Goal: Task Accomplishment & Management: Complete application form

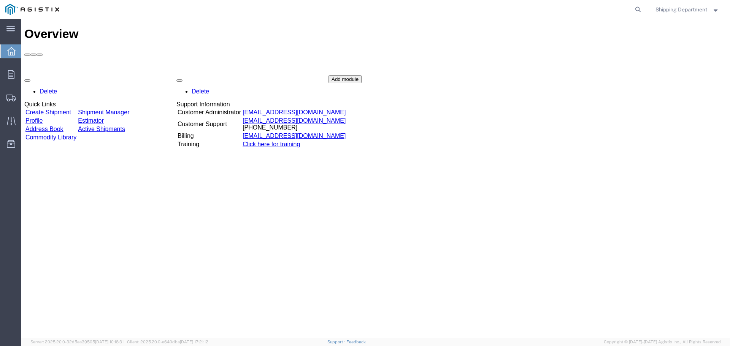
click at [71, 109] on link "Create Shipment" at bounding box center [48, 112] width 46 height 6
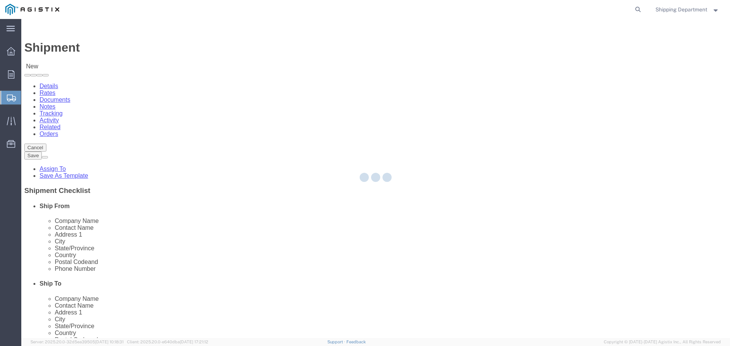
select select
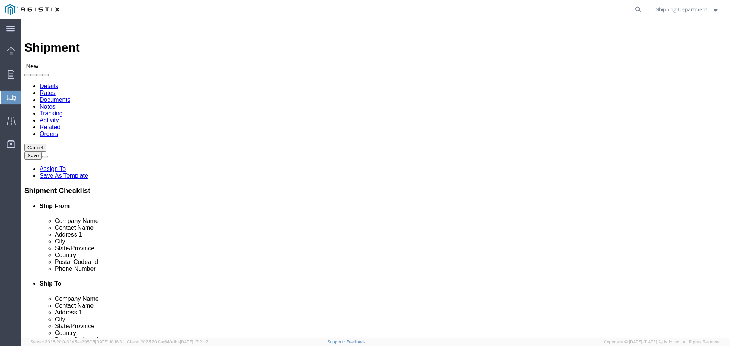
click select "Select Kortick Manufacturing Co PG&E"
select select "9596"
click select "Select Kortick Manufacturing Co PG&E"
select select "PURCHORD"
select select
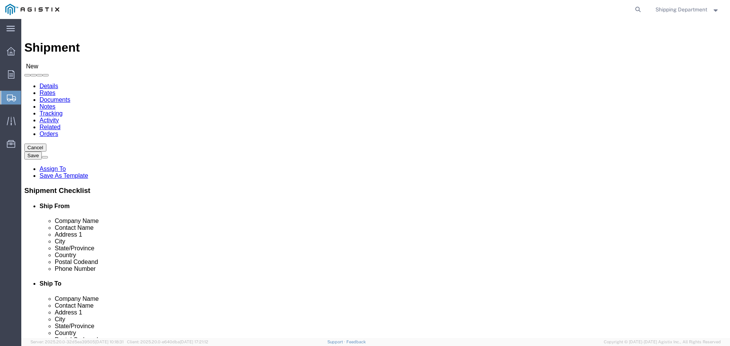
select select
click select "Select All Others Fremont DC Fresno DC Wheatland DC"
select select "19745"
click select "Select All Others Fremont DC Fresno DC Wheatland DC"
click span
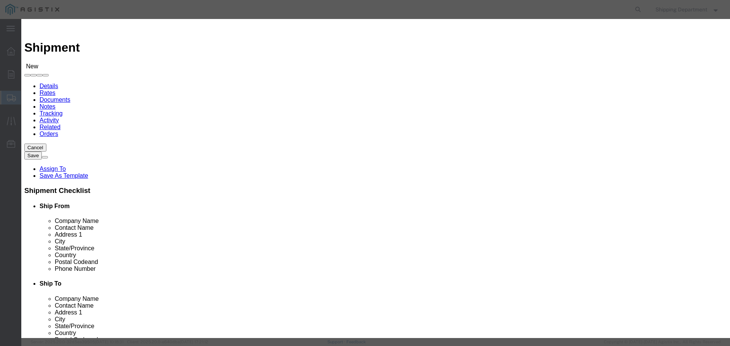
click link "Zip"
click button "Select"
select select
type input "KORTICK MFG CO"
type input "DARREN JOHNSON"
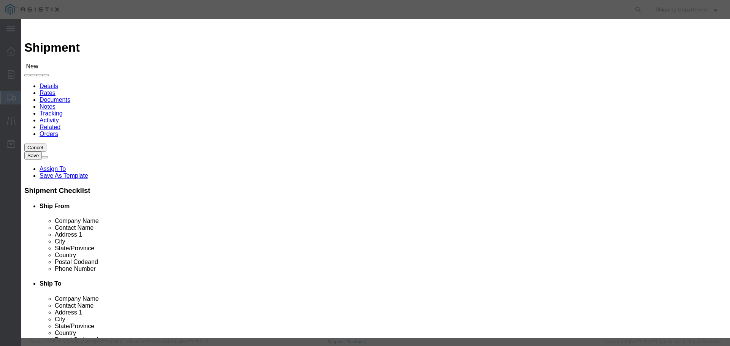
type input "2261 CARION CT"
type input "PITTSBURG"
type input "94565"
type input "5108563600"
select select "CA"
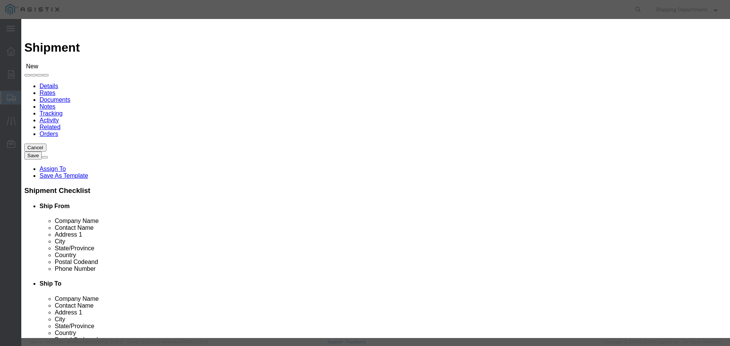
click button "Select"
select select
type input "PG&E - FRESNO DC"
type input "RECEIVING DEPT"
type input "2221 S ORANGE AVE."
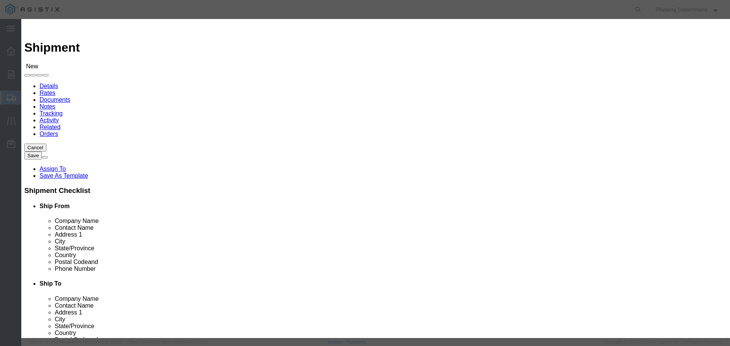
type input "FRESNO"
type input "93725"
type input "5108563600"
select select "CA"
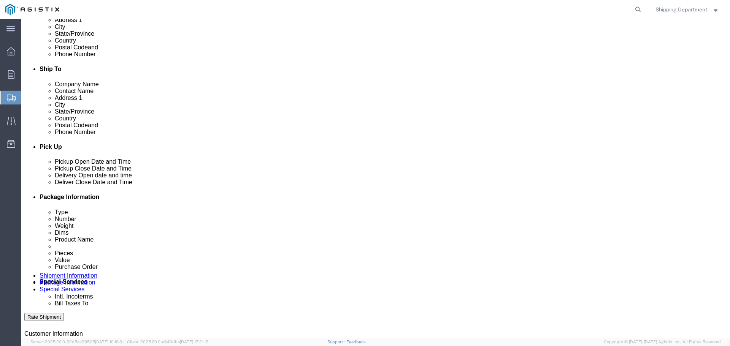
scroll to position [266, 0]
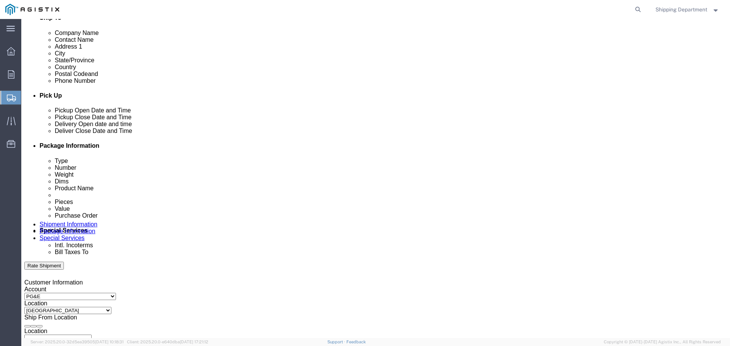
click div
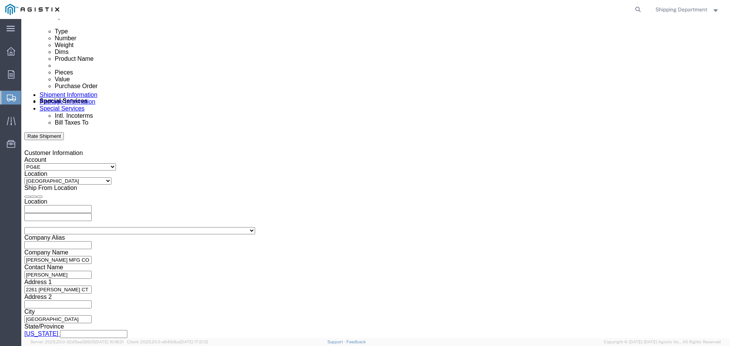
click button "Apply"
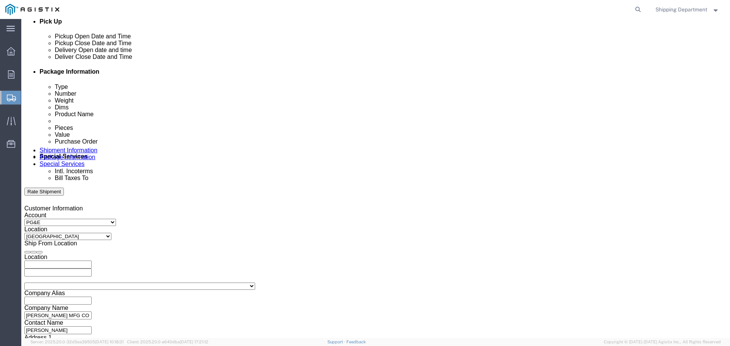
scroll to position [282, 0]
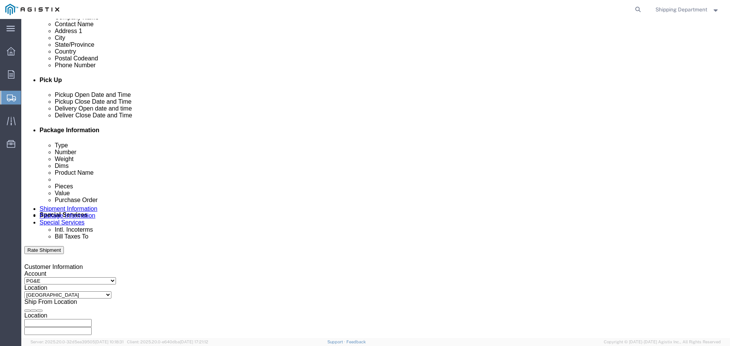
click div
type input "5:00 PM"
click button "Apply"
click icon
click div "Oct 08 2025 2:00 PM"
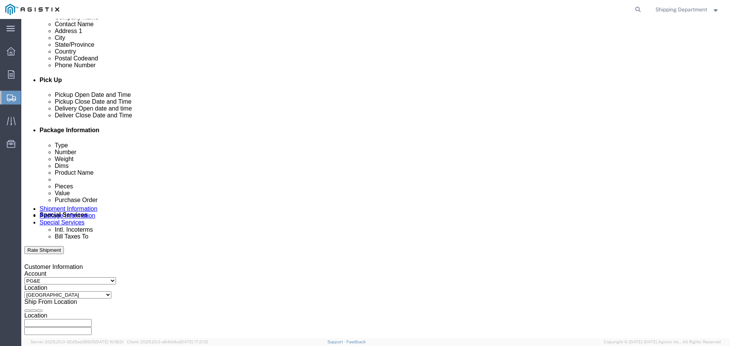
click button "Apply"
click div "Oct 09 2025 2:00 PM"
click input "8:00 PM"
type input "8:00 AM"
click button "Apply"
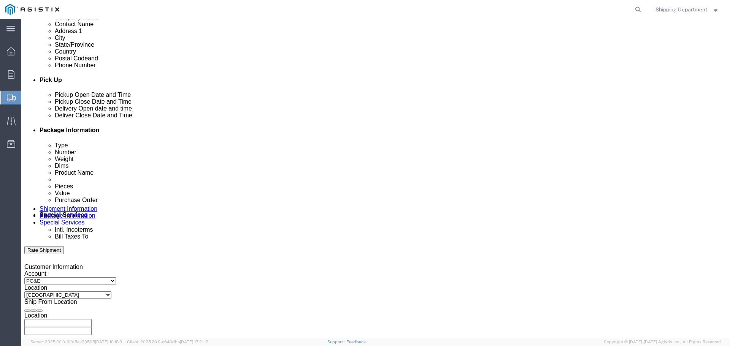
click div "Oct 08 2025 1:00 PM"
type input "5:00 PM"
click button "Apply"
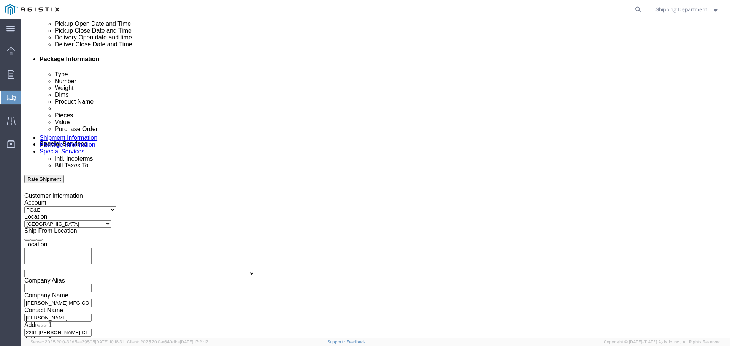
scroll to position [358, 0]
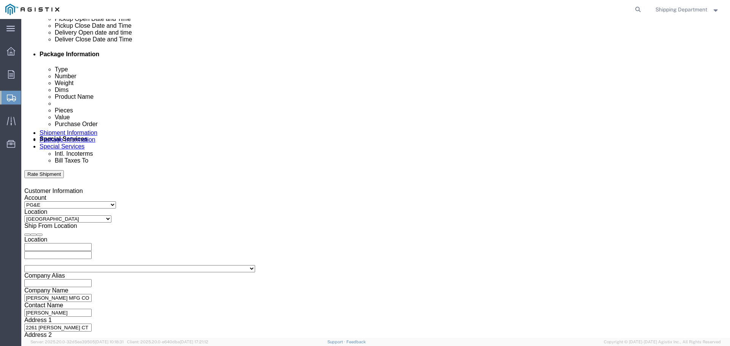
click input "text"
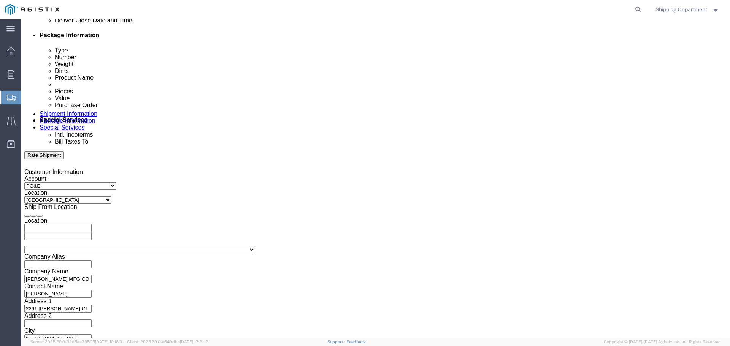
scroll to position [396, 0]
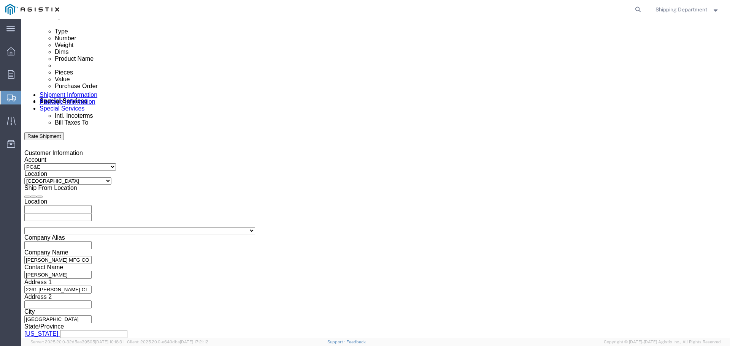
type input "3501424064"
click button "Continue"
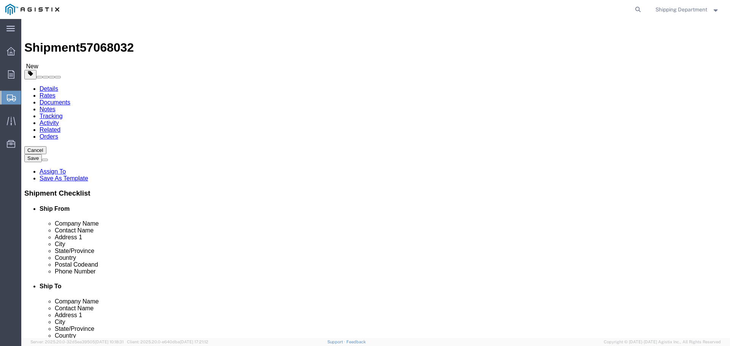
click select "Select Bulk Bundle(s) Cardboard Box(es) Carton(s) Crate(s) Drum(s) (Fiberboard)…"
select select "PSST"
click select "Select Bulk Bundle(s) Cardboard Box(es) Carton(s) Crate(s) Drum(s) (Fiberboard)…"
click input "text"
type input "49"
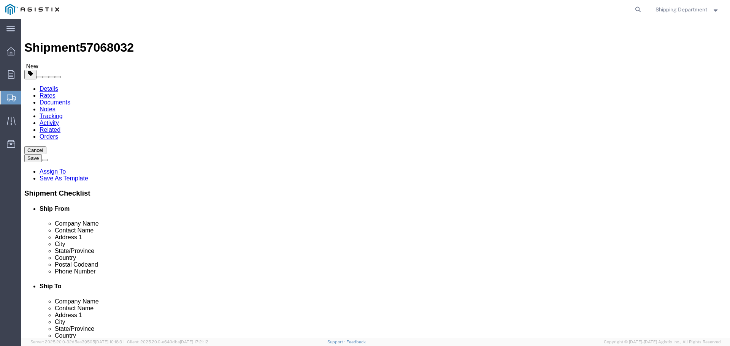
type input "30"
type input "15"
drag, startPoint x: 119, startPoint y: 190, endPoint x: 57, endPoint y: 185, distance: 62.5
click div "Weight 0.00 Select kgs lbs Ship. t°"
type input "145"
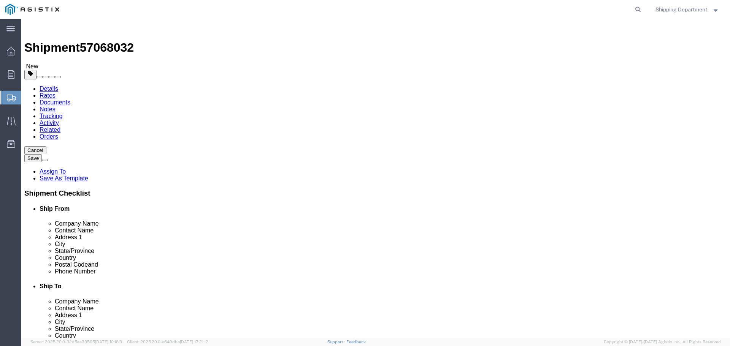
click span
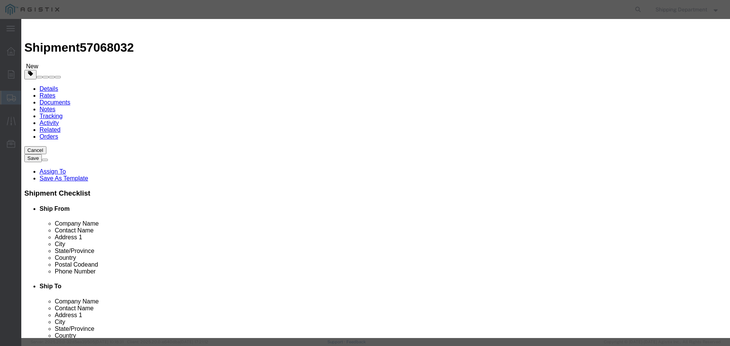
click input "text"
type input "M160004"
click td "Name: SCREW SELF DRILLING GROUND WIRE CLIP"
select select
select select "USD"
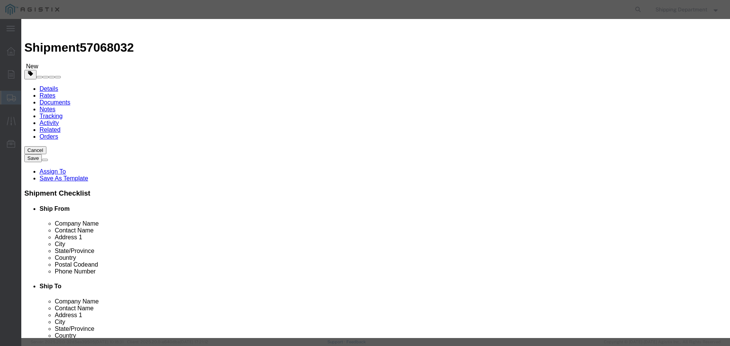
type input "SCREW SELF DRILLING GROUND WIRE CLIP"
type input "M160004"
click input "text"
type input "6"
click input "text"
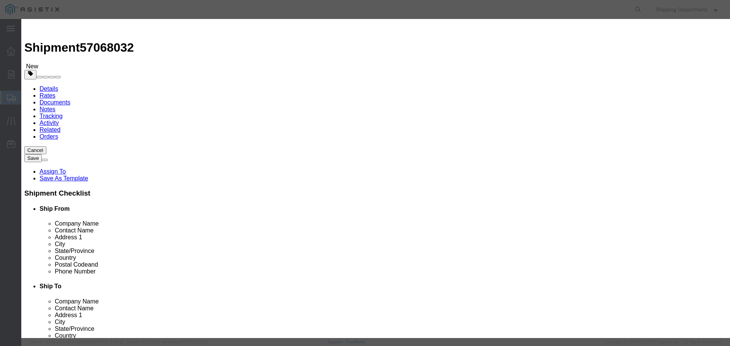
type input "1"
click select "Select 50 55 60 65 70 85 92.5 100 125 175 250 300 400"
select select "50"
click select "Select 50 55 60 65 70 85 92.5 100 125 175 250 300 400"
click button "Save & Close"
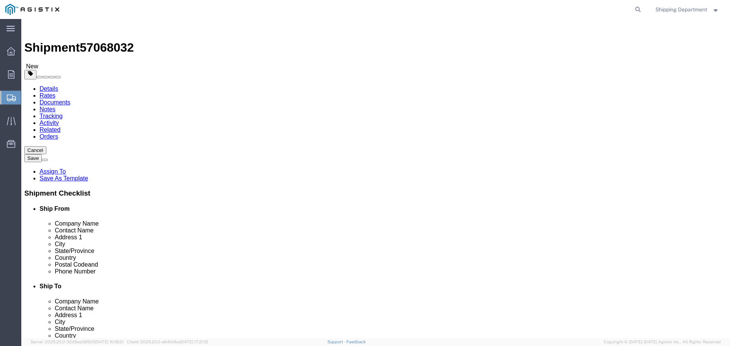
click button "Continue"
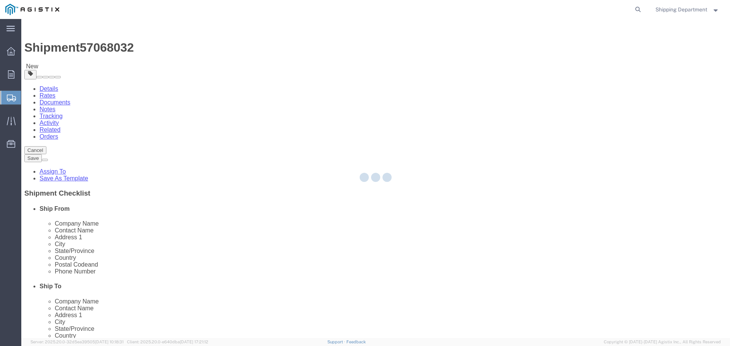
select select
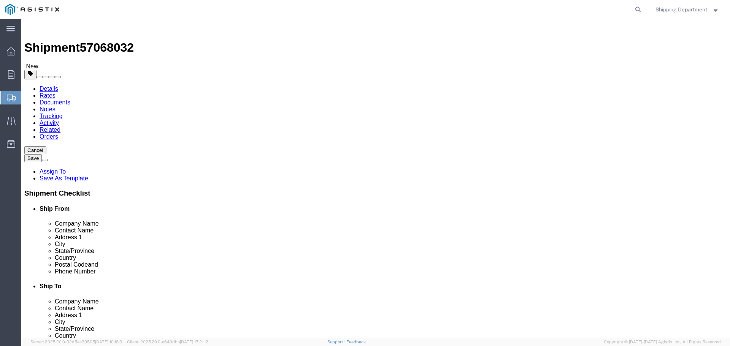
click button "Rate Shipment"
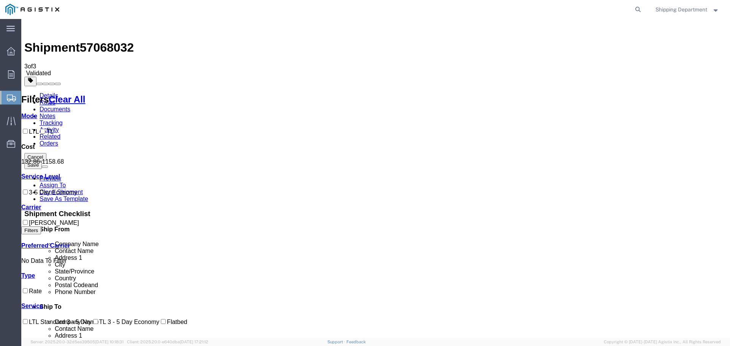
checkbox input "true"
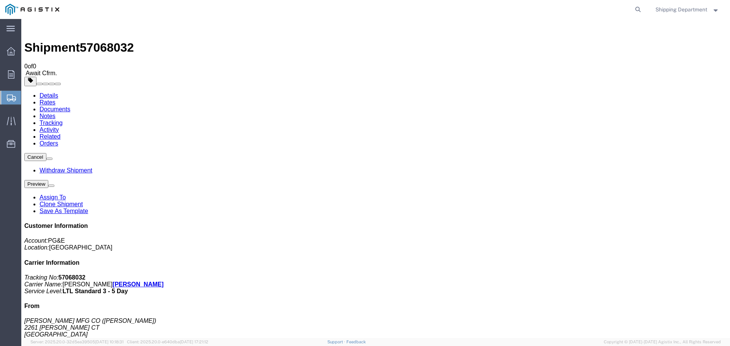
click at [8, 52] on icon at bounding box center [11, 51] width 8 height 8
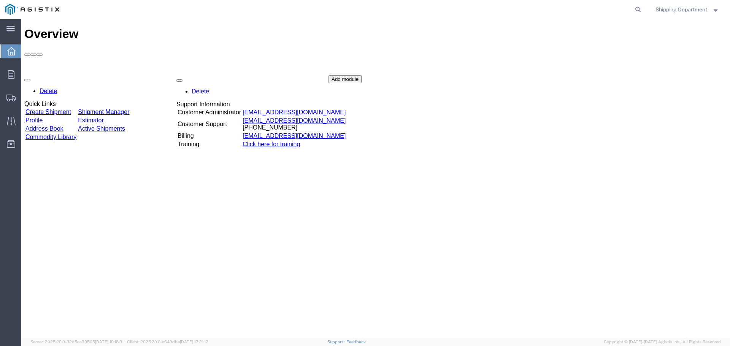
click at [64, 75] on div "Delete Quick Links Create Shipment Shipment Manager Profile Estimator Address B…" at bounding box center [375, 132] width 703 height 114
click at [57, 109] on link "Create Shipment" at bounding box center [48, 112] width 46 height 6
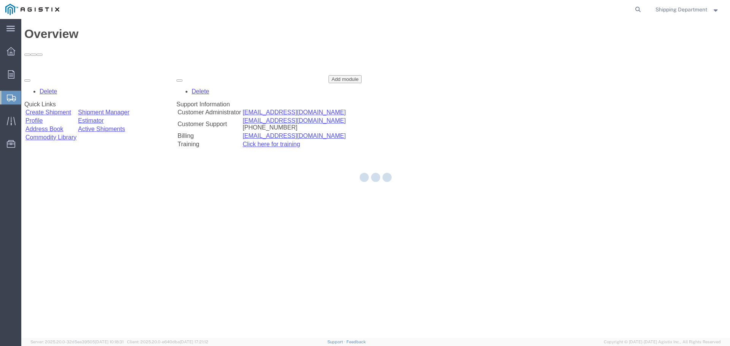
click at [57, 71] on div at bounding box center [375, 178] width 709 height 319
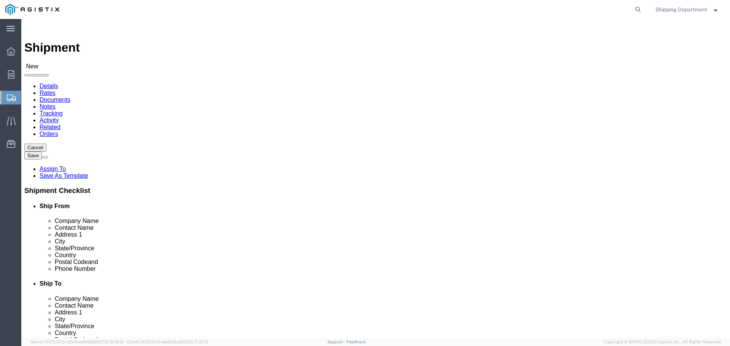
click select "Select Kortick Manufacturing Co PG&E"
select select "9596"
click select "Select Kortick Manufacturing Co PG&E"
select select "PURCHORD"
select select
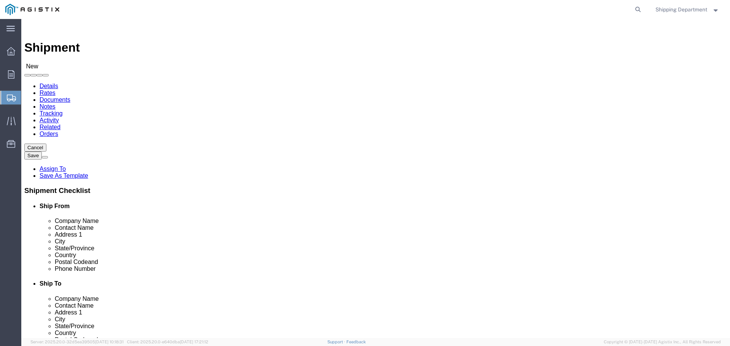
select select
click select "Select All Others Fremont DC Fresno DC Wheatland DC"
select select "19996"
click select "Select All Others Fremont DC Fresno DC Wheatland DC"
click span
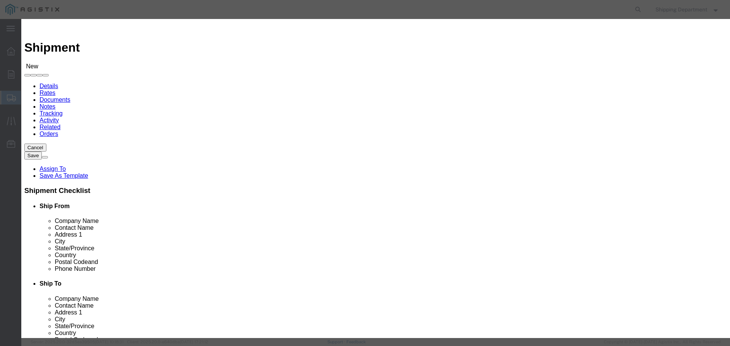
click link "Zip"
click button "Select"
select select
type input "KORTICK MFG CO"
type input "DARREN JOHNSON"
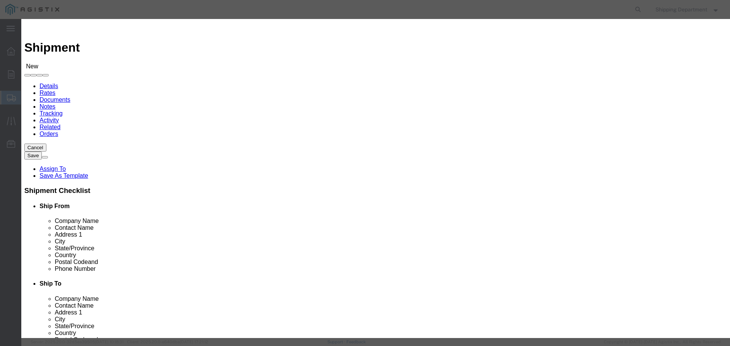
type input "2261 CARION CT"
type input "PITTSBURG"
type input "94565"
type input "5108563600"
select select "CA"
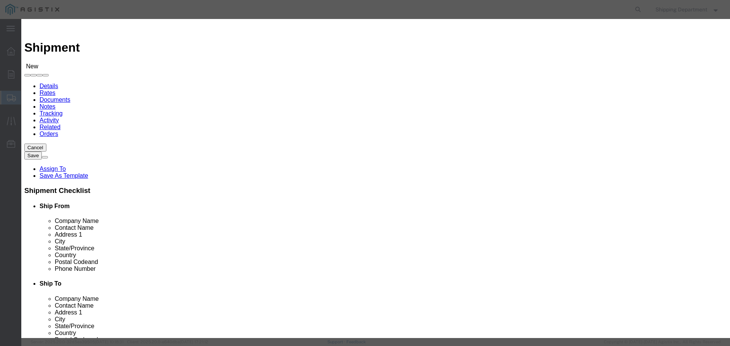
scroll to position [38, 0]
click button "Select"
select select
type input "PG&E - WHEATLAND DC"
type input "RECEIVING DEPT"
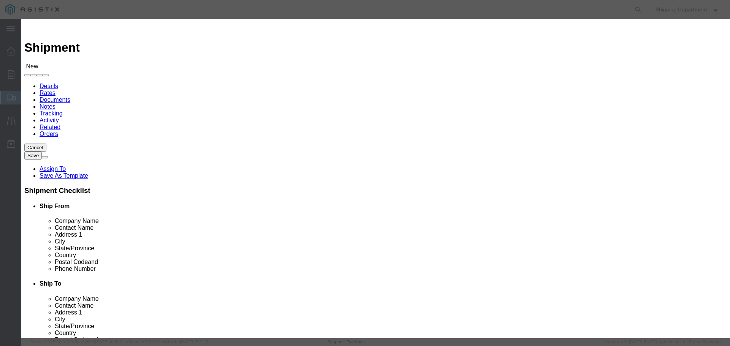
type input "3736 RANCHO RD."
type input "WHEATLAND"
type input "95692"
type input "5108563600"
select select "CA"
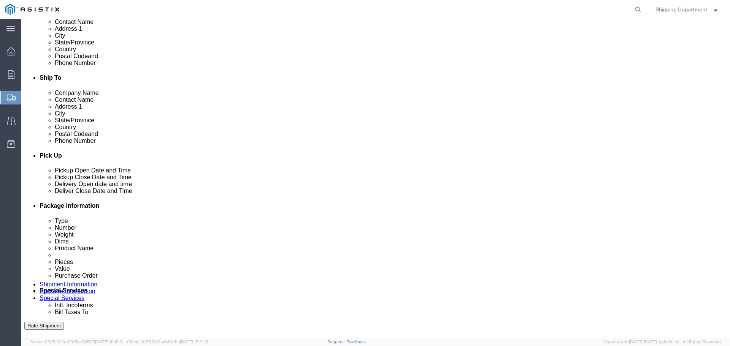
scroll to position [228, 0]
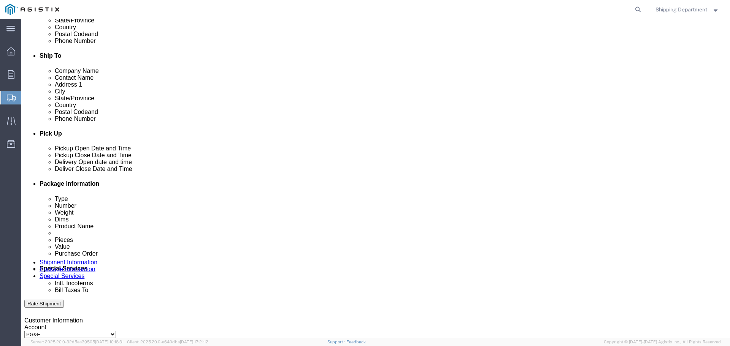
click div "Oct 08 2025 1:00 PM"
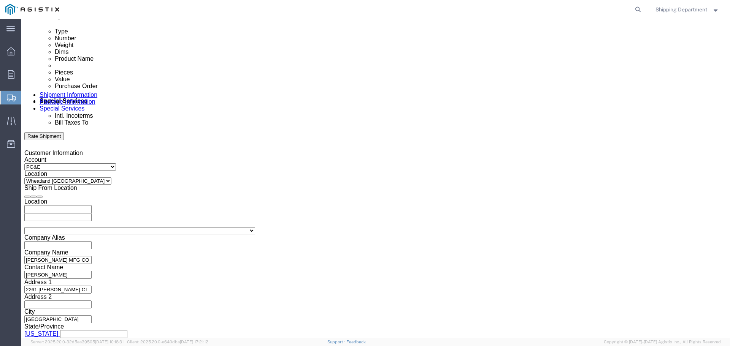
type input "5:00 PM"
click button "Apply"
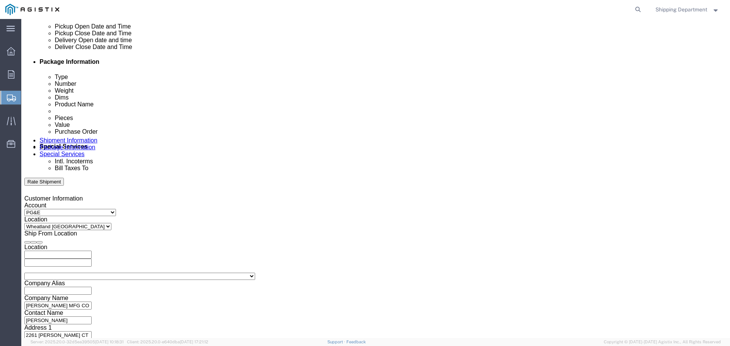
scroll to position [282, 0]
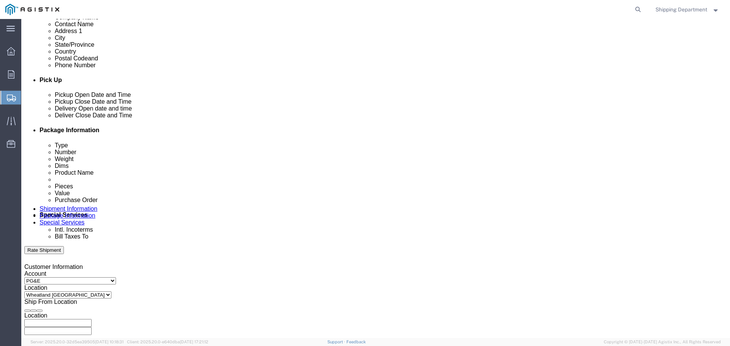
click div
click input "6:00 PM"
click input "7:00 PM"
type input "7:00 AM"
click button "Apply"
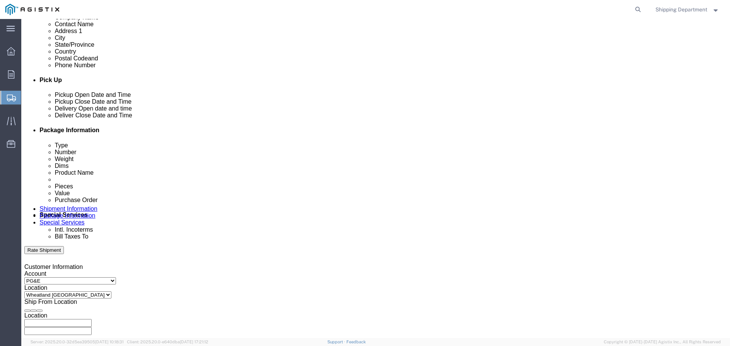
click div
click input "3:00 AM"
type input "3:00 PM"
click button "Apply"
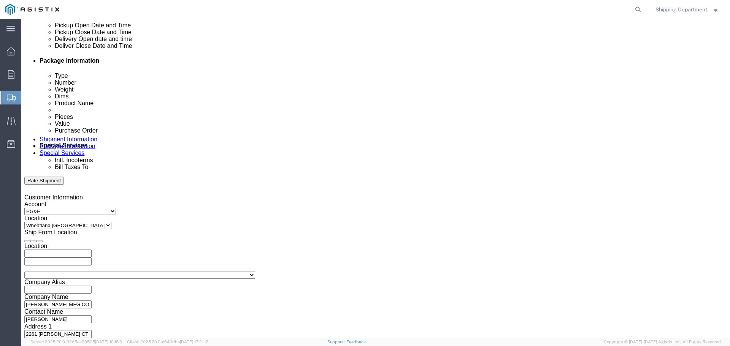
scroll to position [358, 0]
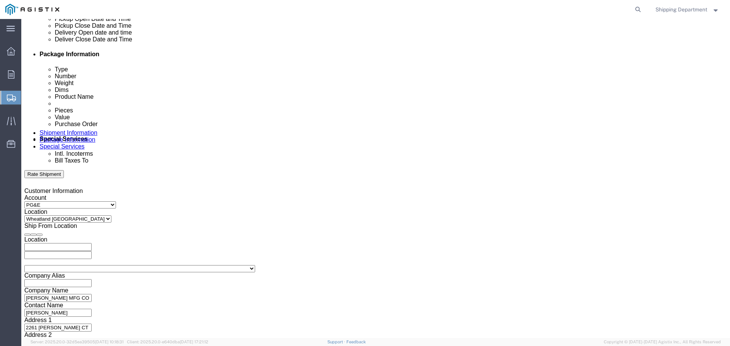
click input "text"
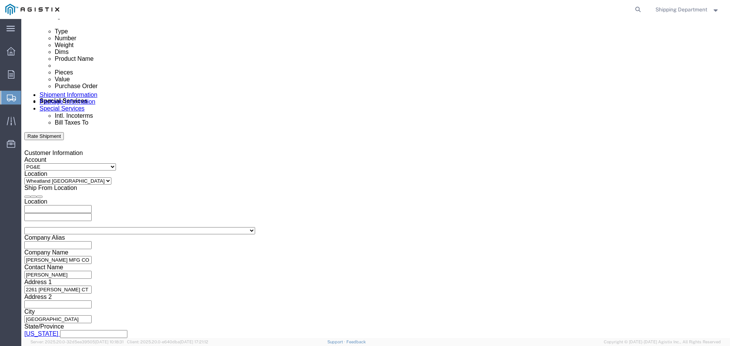
type input "3501424063"
click button "Continue"
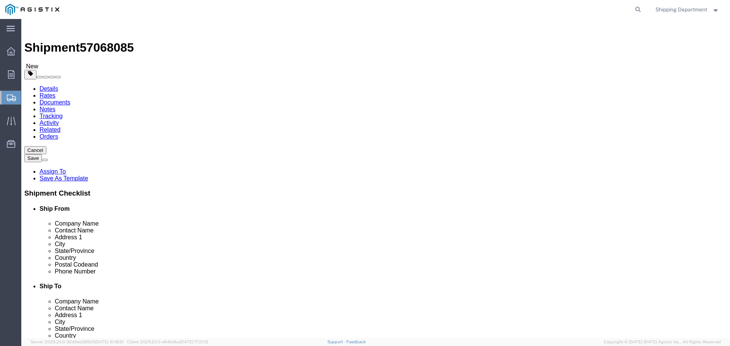
click select "Select Bulk Bundle(s) Cardboard Box(es) Carton(s) Crate(s) Drum(s) (Fiberboard)…"
select select "PSST"
click select "Select Bulk Bundle(s) Cardboard Box(es) Carton(s) Crate(s) Drum(s) (Fiberboard)…"
click input "text"
type input "49"
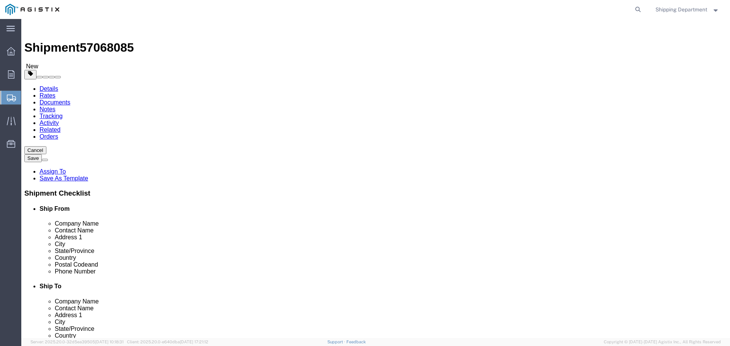
type input "30"
type input "23"
drag, startPoint x: 118, startPoint y: 187, endPoint x: 104, endPoint y: 184, distance: 14.0
click div "Package Type Select Bulk Bundle(s) Cardboard Box(es) Carton(s) Crate(s) Drum(s)…"
type input "185"
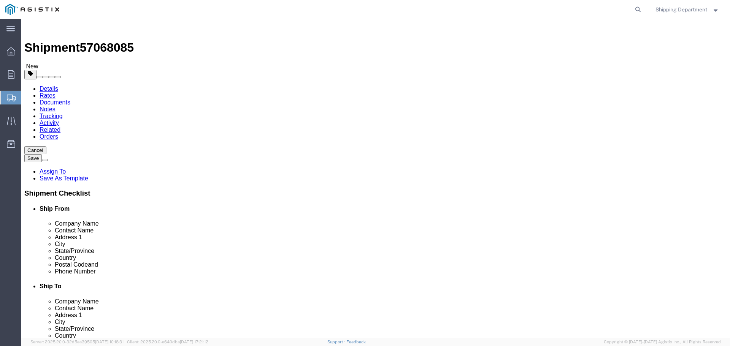
click link "Add Content"
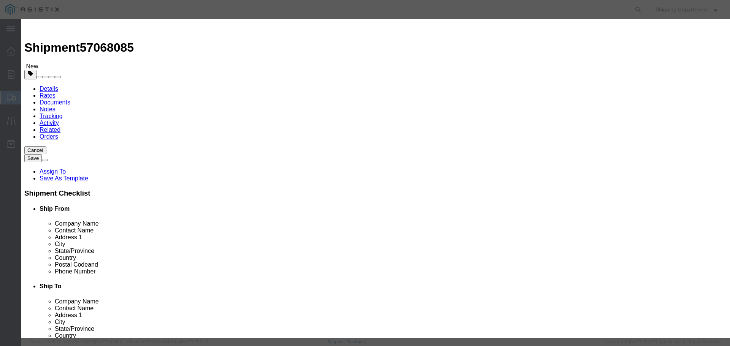
click input "text"
type input "M160004"
click td "Name: SCREW SELF DRILLING GROUND WIRE CLIP"
select select
select select "USD"
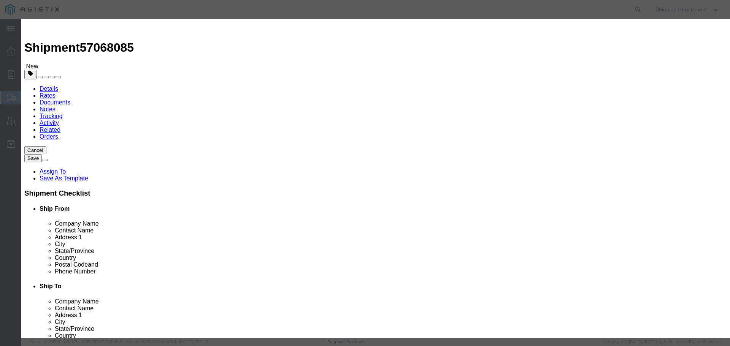
type input "SCREW SELF DRILLING GROUND WIRE CLIP"
type input "M160004"
click input "text"
type input "12"
click input "text"
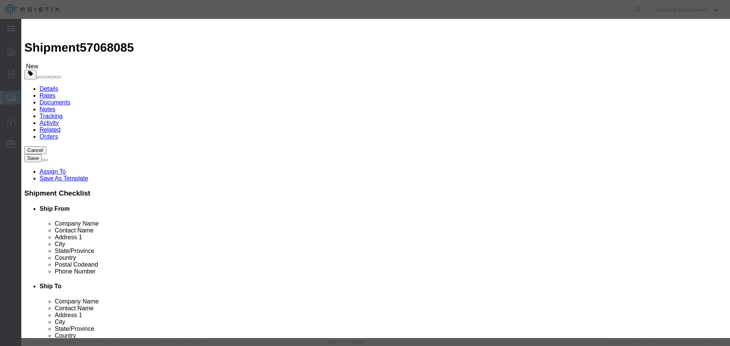
type input "1"
click select "Select 50 55 60 65 70 85 92.5 100 125 175 250 300 400"
select select "50"
click select "Select 50 55 60 65 70 85 92.5 100 125 175 250 300 400"
click button "Save & Close"
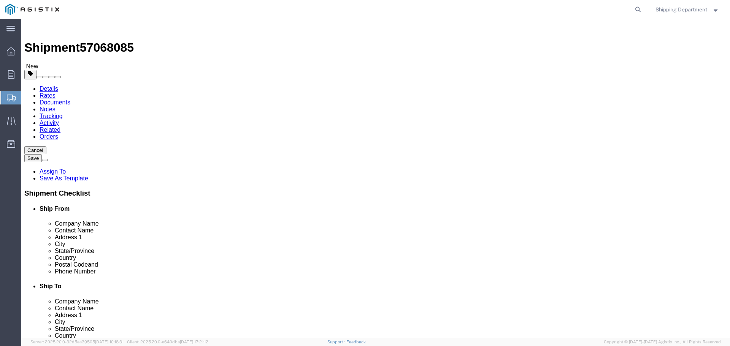
click button "Continue"
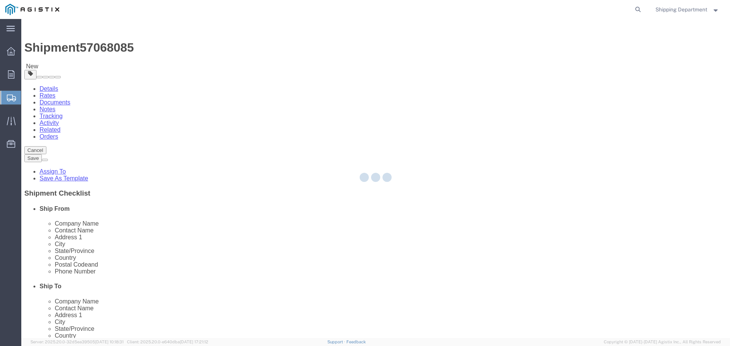
select select
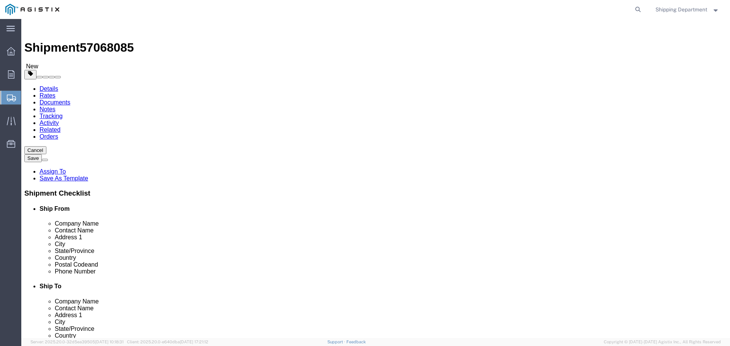
click button "Rate Shipment"
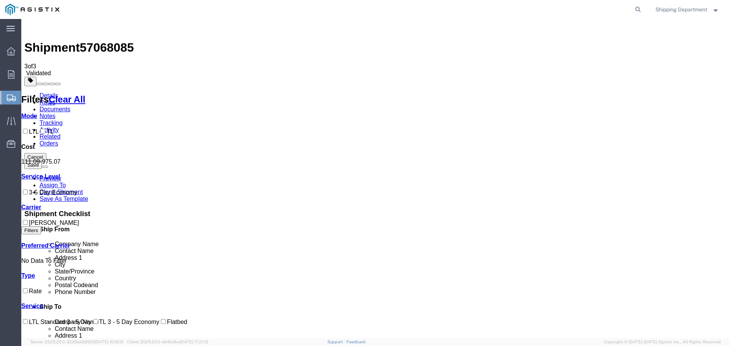
checkbox input "true"
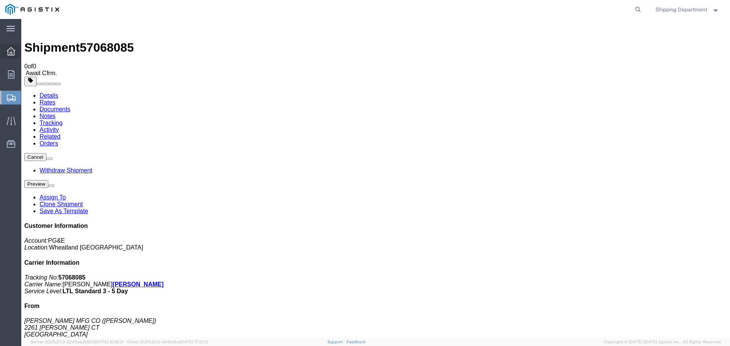
click at [8, 52] on icon at bounding box center [11, 51] width 8 height 8
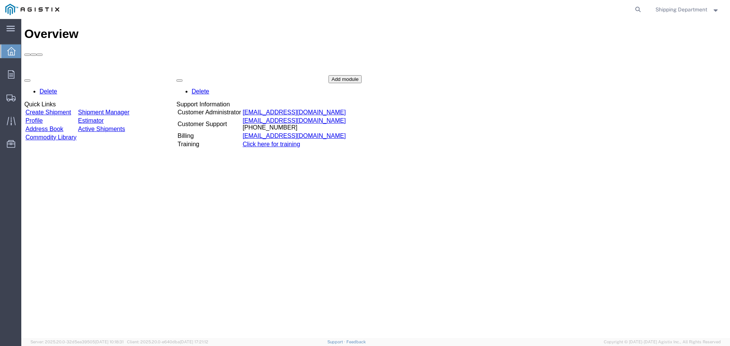
click at [56, 109] on link "Create Shipment" at bounding box center [48, 112] width 46 height 6
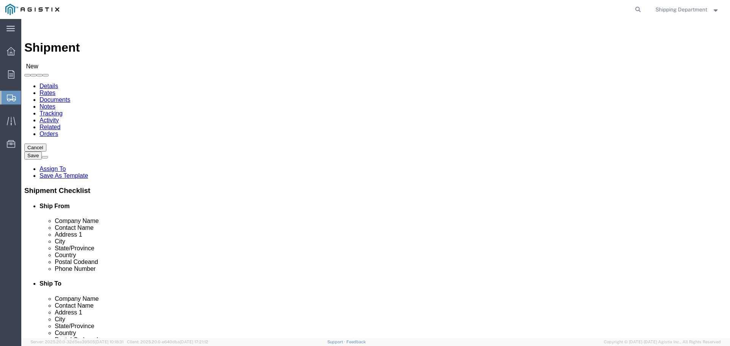
click select "Select Kortick Manufacturing Co PG&E"
select select "9596"
click select "Select Kortick Manufacturing Co PG&E"
select select "PURCHORD"
select select
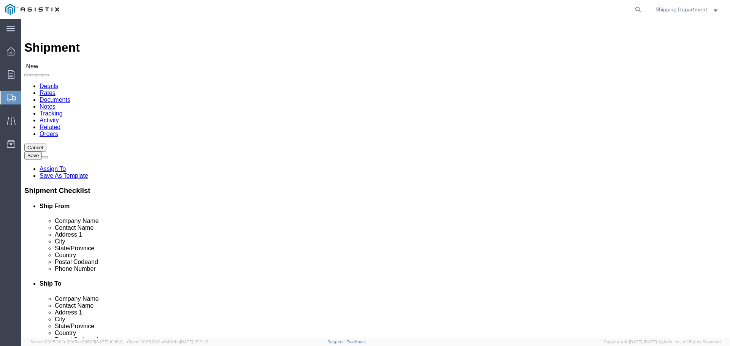
select select
click select "Select All Others Fremont DC Fresno DC Wheatland DC"
select select "19740"
click select "Select All Others Fremont DC Fresno DC Wheatland DC"
click span
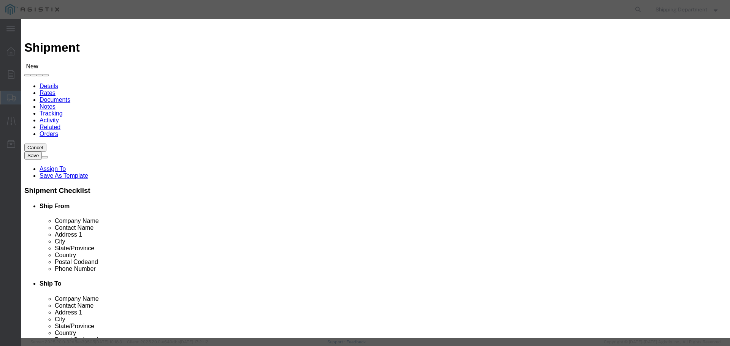
click link "Zip"
click button "Select"
select select
type input "KORTICK MFG CO"
type input "DARREN JOHNSON"
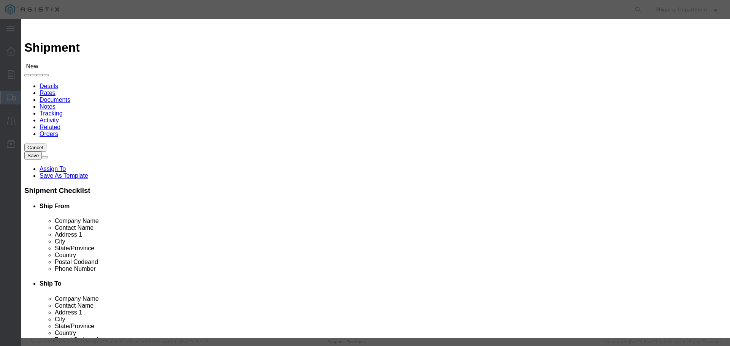
type input "2261 CARION CT"
type input "PITTSBURG"
type input "94565"
type input "5108563600"
select select "CA"
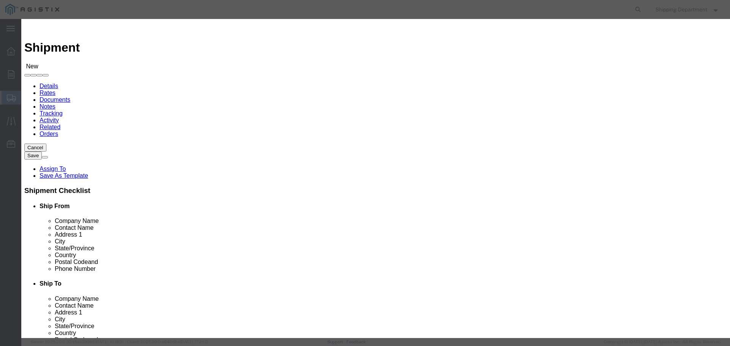
click button "Select"
select select
type input "PG&E - FREMONT DC"
type input "RECEIVING DEPT"
type input "42105 BOYCE RD"
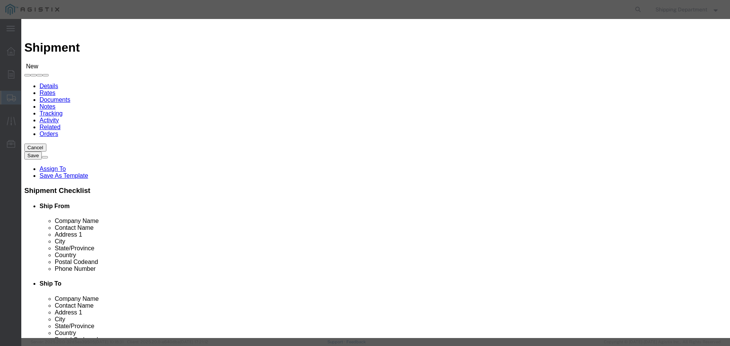
type input "FREMONT"
type input "94538"
type input "5108563600"
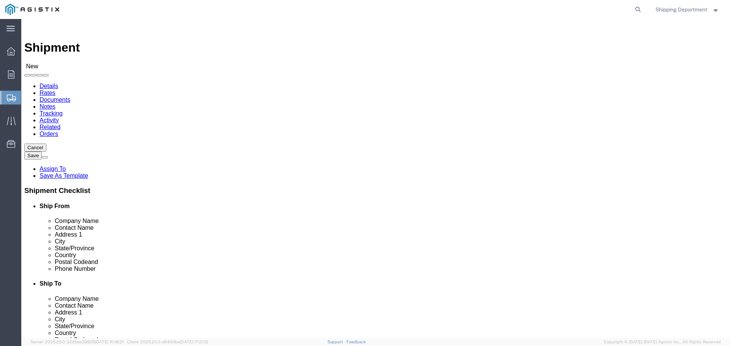
select select "CA"
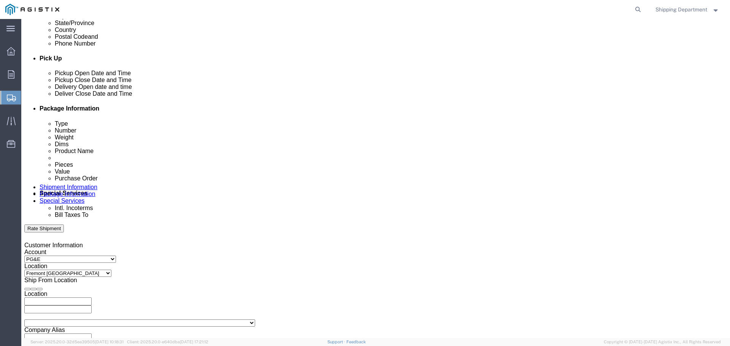
scroll to position [304, 0]
click div "Oct 08 2025 1:00 PM"
type input "5:00 PM"
click button "Apply"
click div
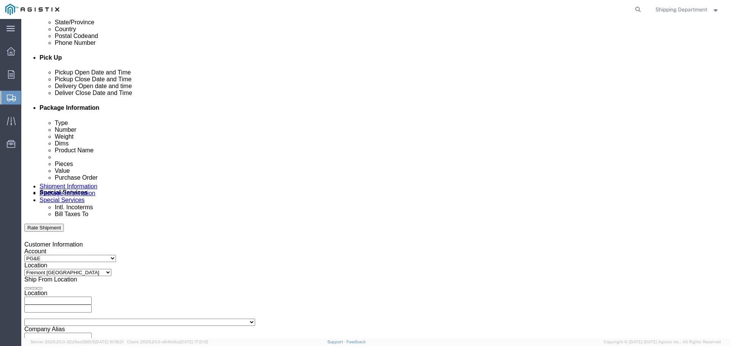
click input "6:00 PM"
click input "7:00 PM"
type input "7:00 AM"
click button "Apply"
click div
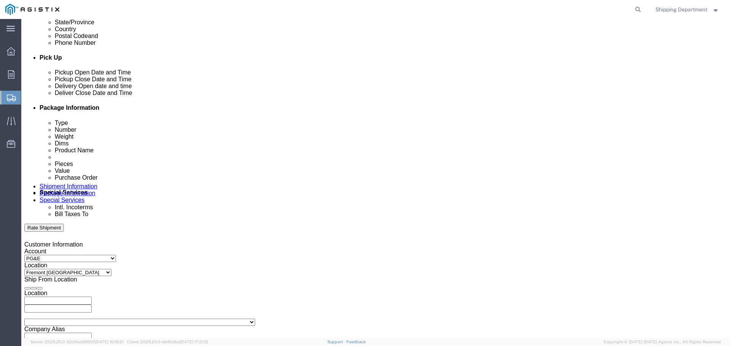
click input "3:00 AM"
type input "3:00 PM"
click button "Apply"
click div "Select Account Type Activity ID Airline Appointment Number ASN Batch Request # …"
click input "text"
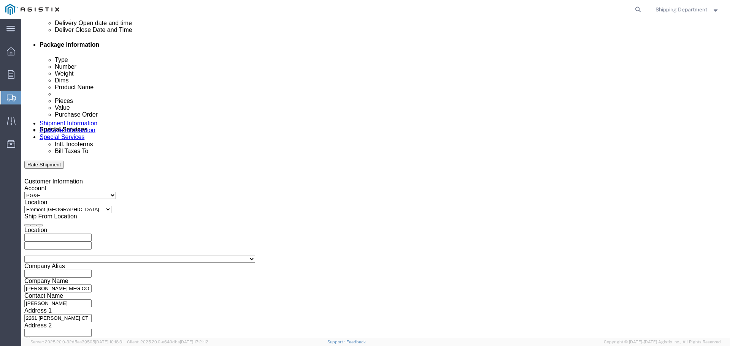
scroll to position [396, 0]
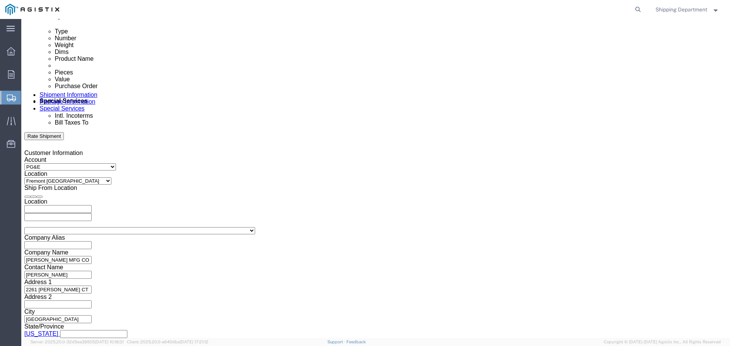
type input "3501424062"
click button "Continue"
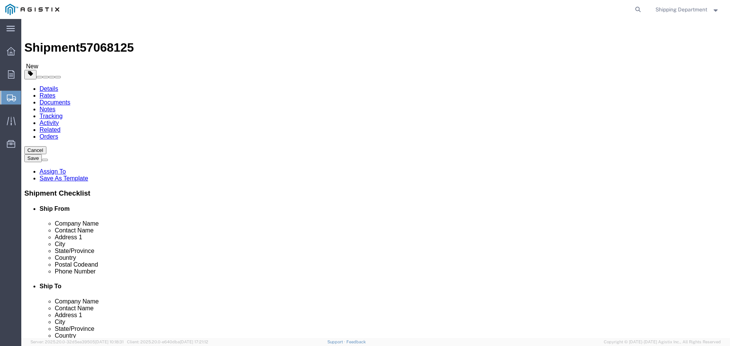
select select "CBOX"
click input "text"
type input "49"
type input "30"
type input "23"
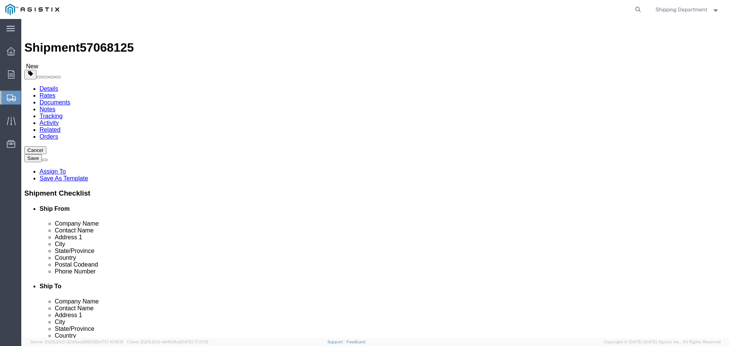
drag, startPoint x: 122, startPoint y: 172, endPoint x: 61, endPoint y: 171, distance: 61.2
click div "Weight 0.00 Select kgs lbs Ship. t°"
type input "250"
click div "x Package Type Select Bulk Bundle(s) Cardboard Box(es) Carton(s) Crate(s) Drum(…"
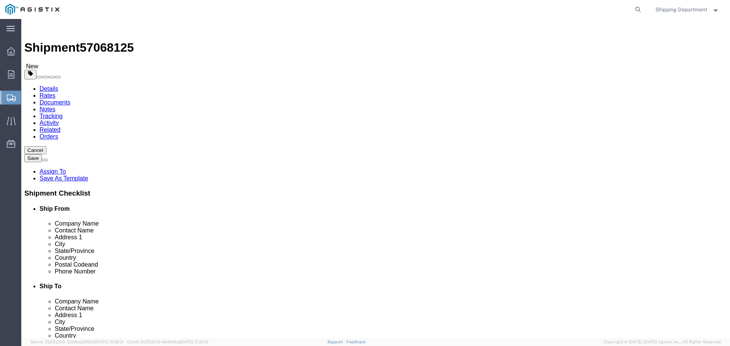
click link "Add Content"
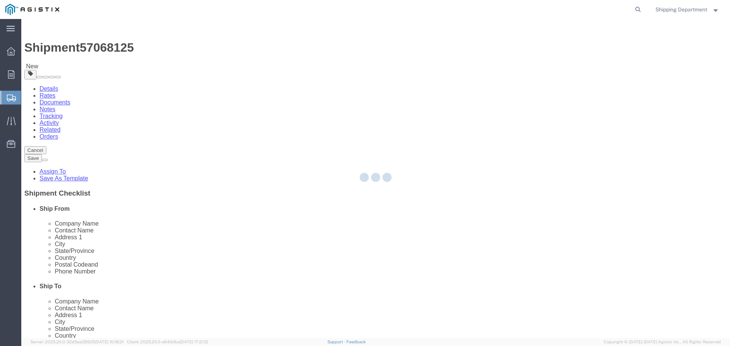
click at [157, 235] on div at bounding box center [375, 178] width 709 height 319
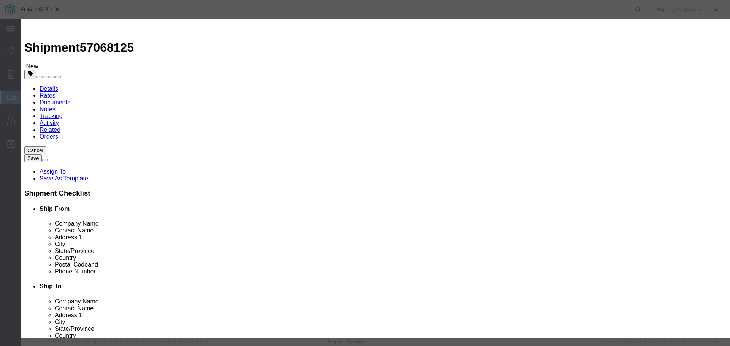
click input "text"
type input "M160004"
click td "Name: SCREW SELF DRILLING GROUND WIRE CLIP"
select select
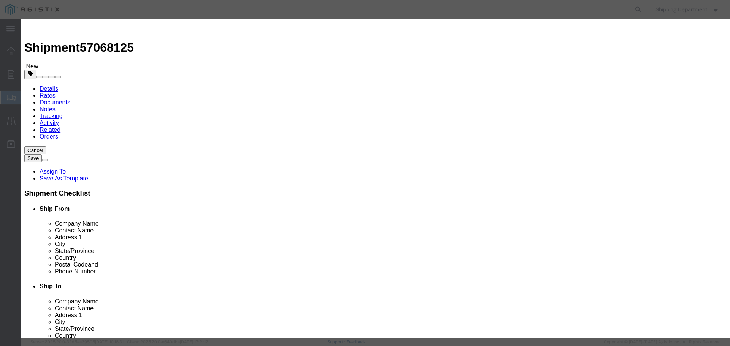
select select "USD"
type input "SCREW SELF DRILLING GROUND WIRE CLIP"
type input "M160004"
click input "text"
type input "14"
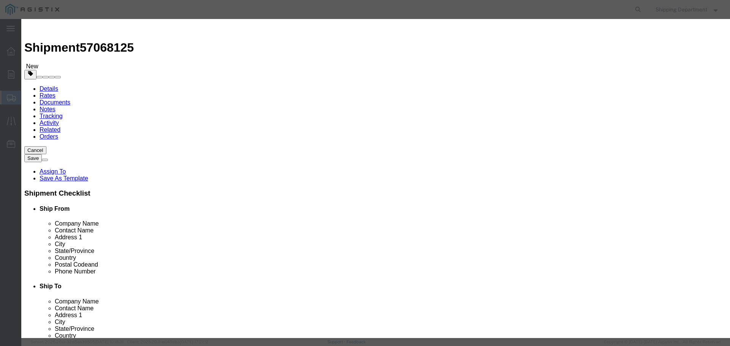
click input "text"
type input "1"
click select "Select 50 55 60 65 70 85 92.5 100 125 175 250 300 400"
select select "50"
click select "Select 50 55 60 65 70 85 92.5 100 125 175 250 300 400"
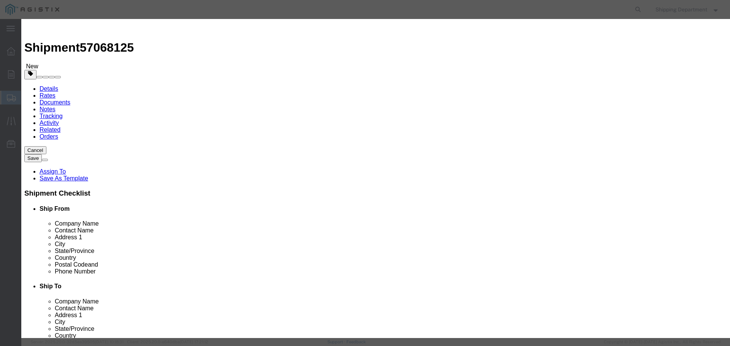
click button "Save & Close"
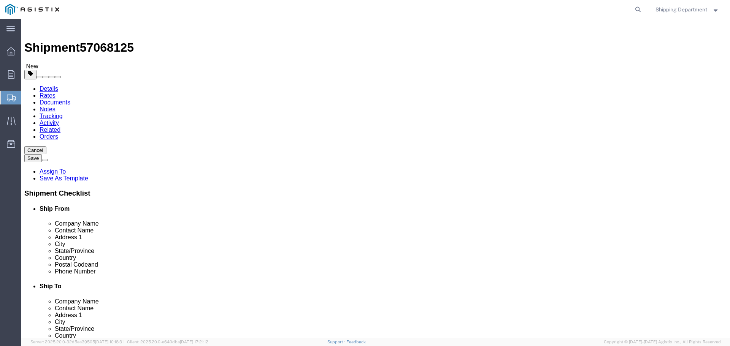
click button "Continue"
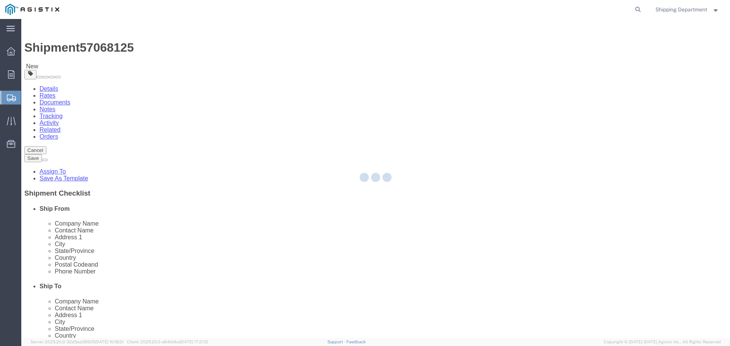
select select
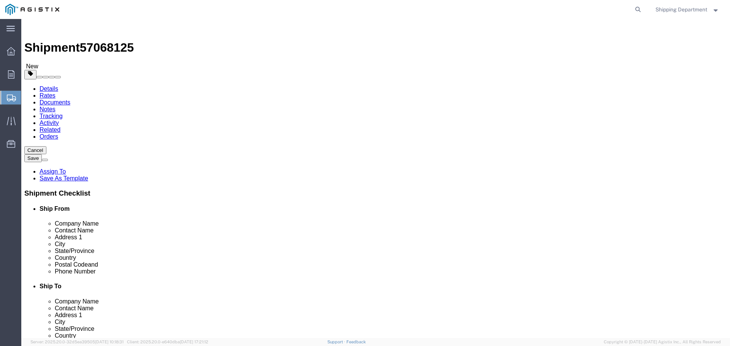
click button "Rate Shipment"
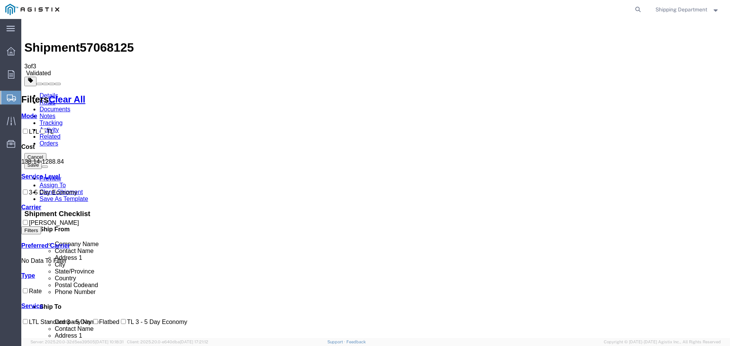
checkbox input "true"
